Goal: Information Seeking & Learning: Learn about a topic

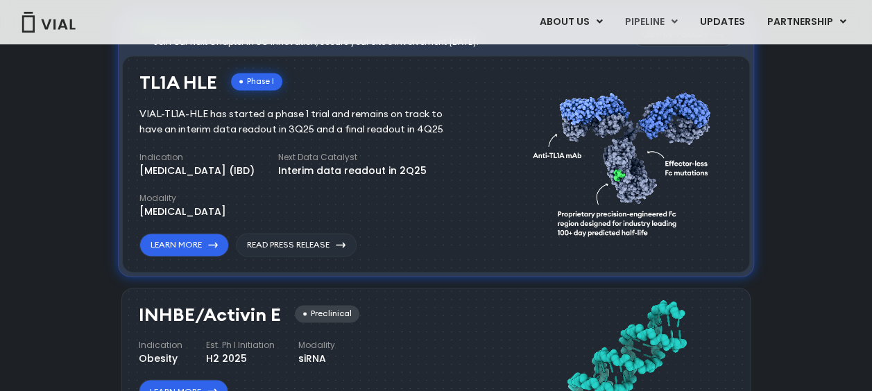
scroll to position [902, 0]
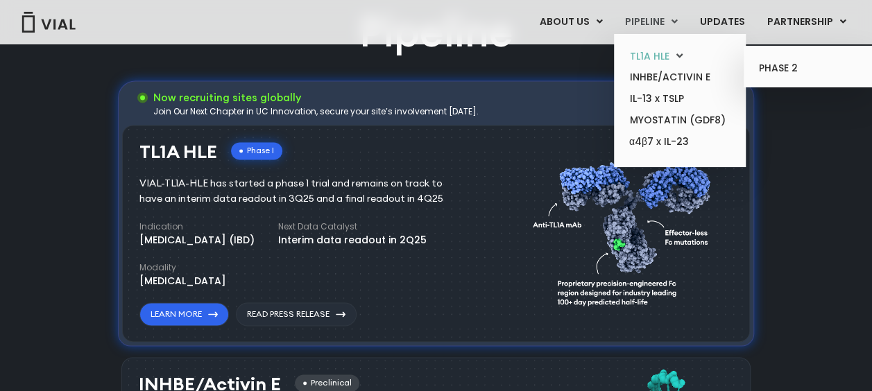
click at [682, 58] on icon at bounding box center [679, 56] width 6 height 10
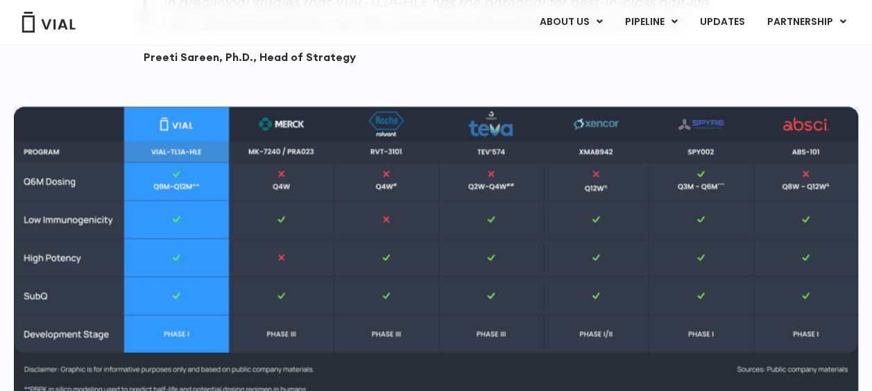
scroll to position [1665, 0]
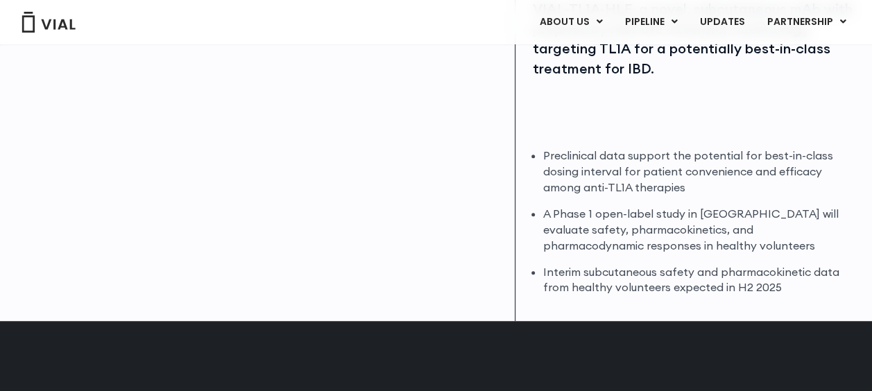
scroll to position [277, 0]
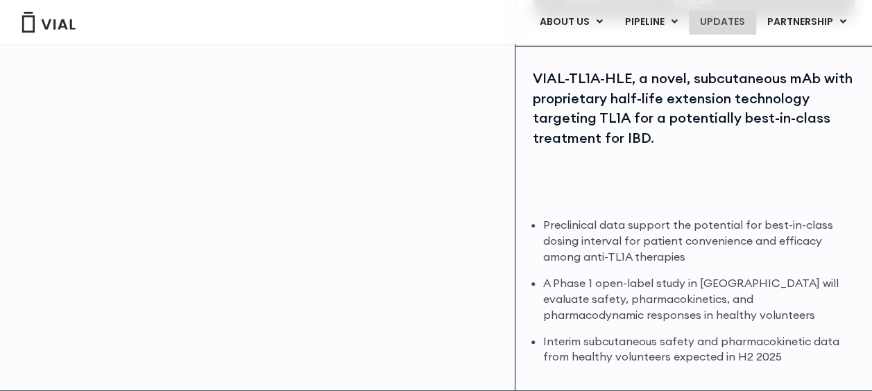
click at [724, 24] on link "UPDATES" at bounding box center [722, 22] width 67 height 24
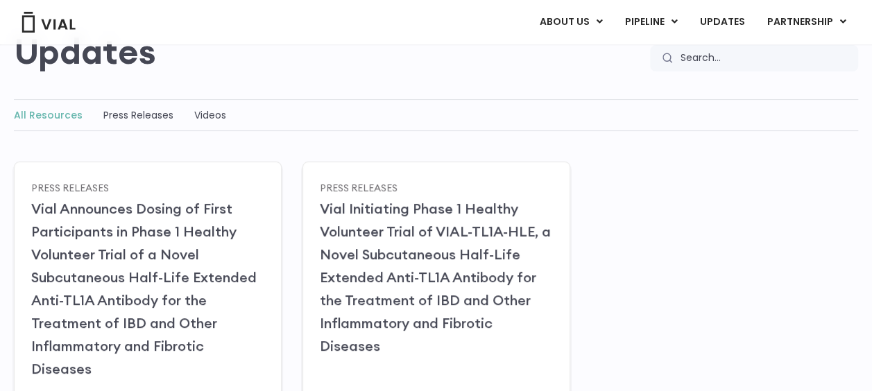
scroll to position [208, 0]
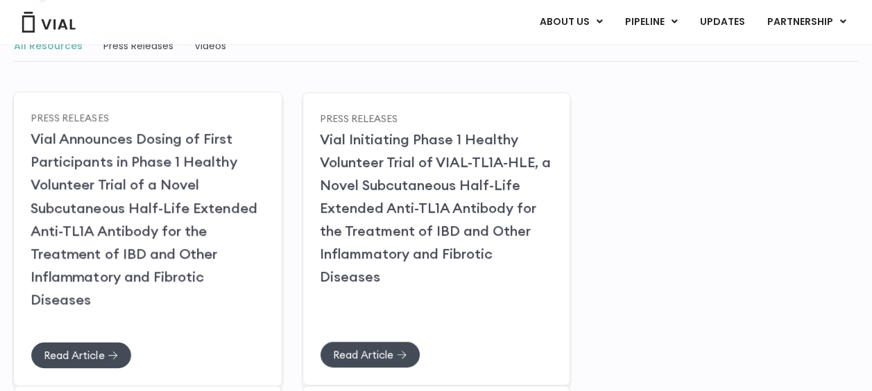
click at [137, 208] on link "Vial Announces Dosing of First Participants in Phase 1 Healthy Volunteer Trial …" at bounding box center [144, 219] width 227 height 178
